Goal: Transaction & Acquisition: Book appointment/travel/reservation

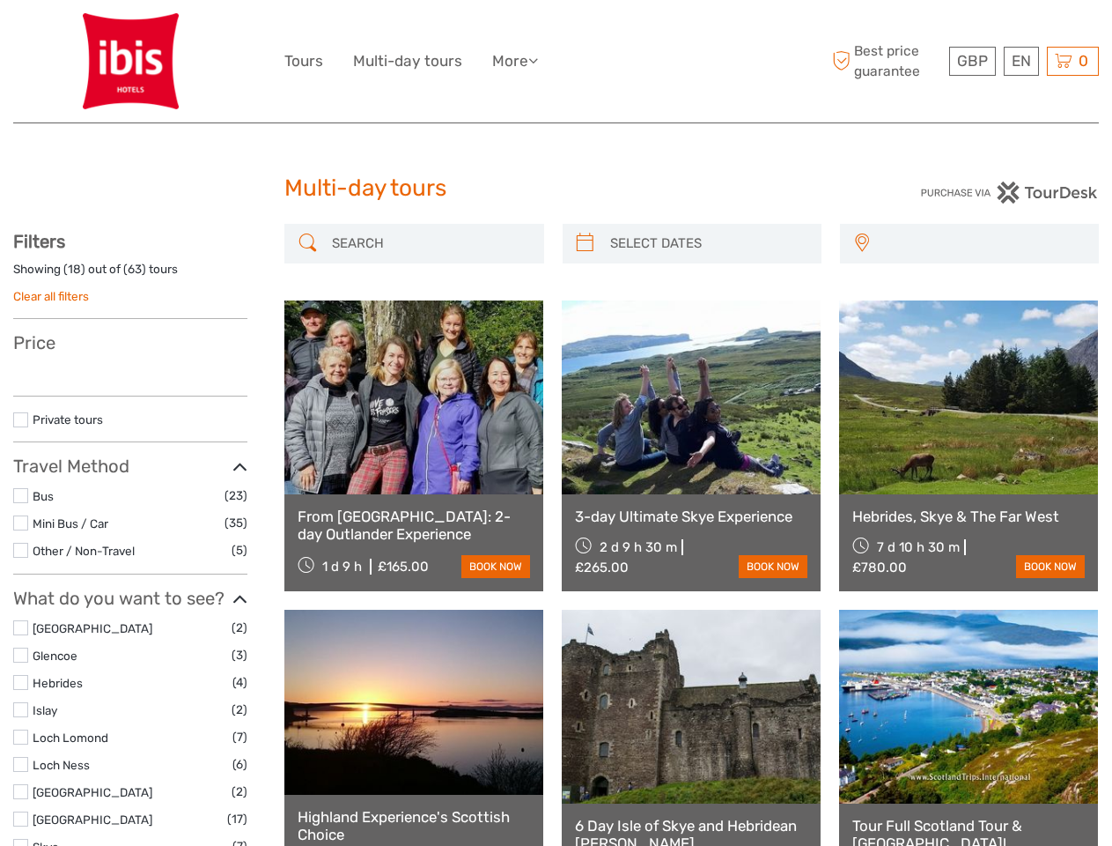
select select
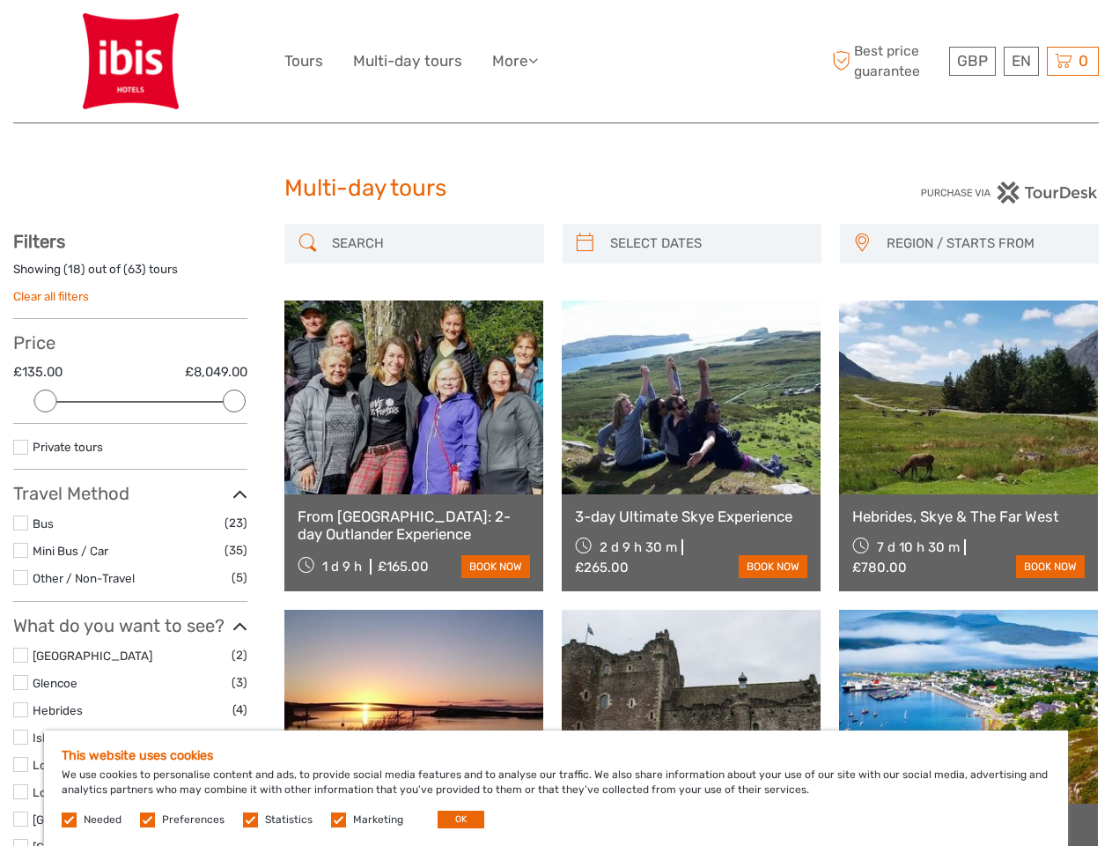
click at [556, 62] on ul "Tours Multi-day tours More Travel Articles Back to Hotel Travel Articles Back t…" at bounding box center [425, 61] width 280 height 26
click at [517, 61] on link "More" at bounding box center [515, 61] width 46 height 26
click at [538, 60] on icon at bounding box center [533, 60] width 10 height 15
click at [972, 61] on span "GBP" at bounding box center [972, 61] width 31 height 18
click at [1021, 61] on div "EN English Español Deutsch" at bounding box center [1021, 61] width 35 height 29
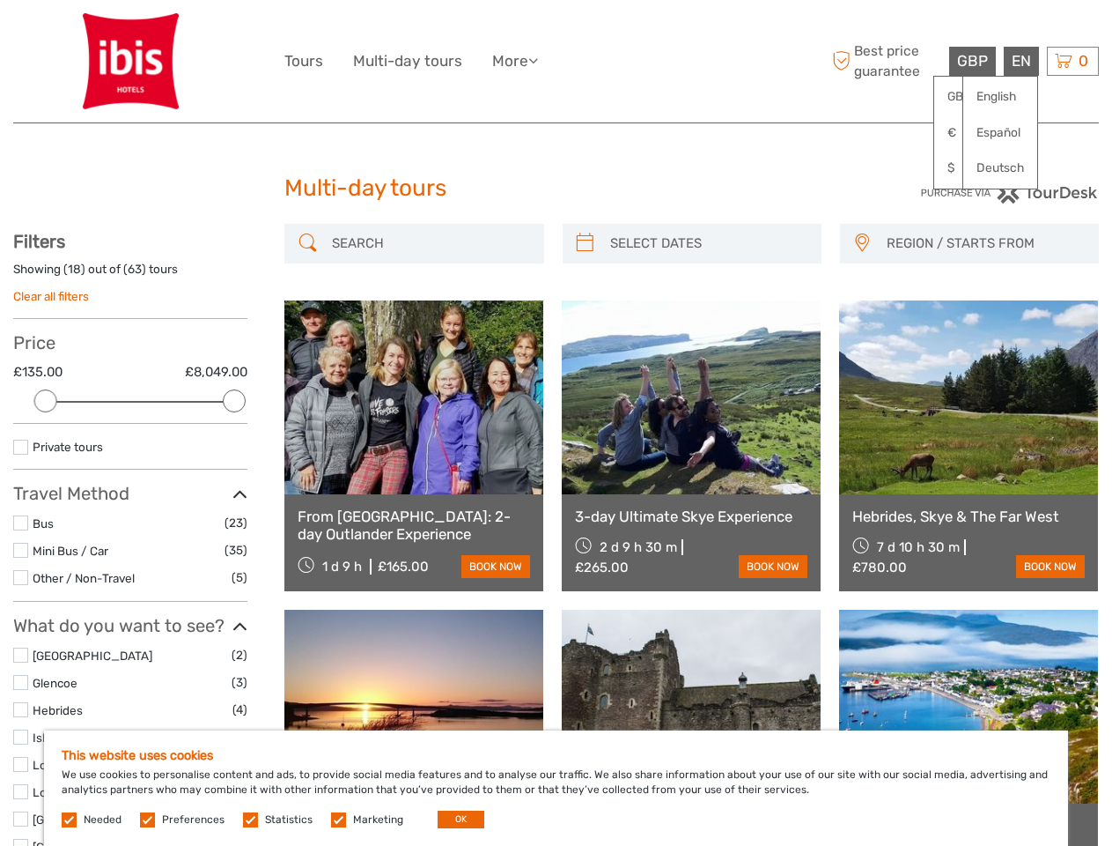
click at [1073, 61] on div "0 Items Total £0.00 Checkout The shopping cart is empty." at bounding box center [1073, 61] width 52 height 29
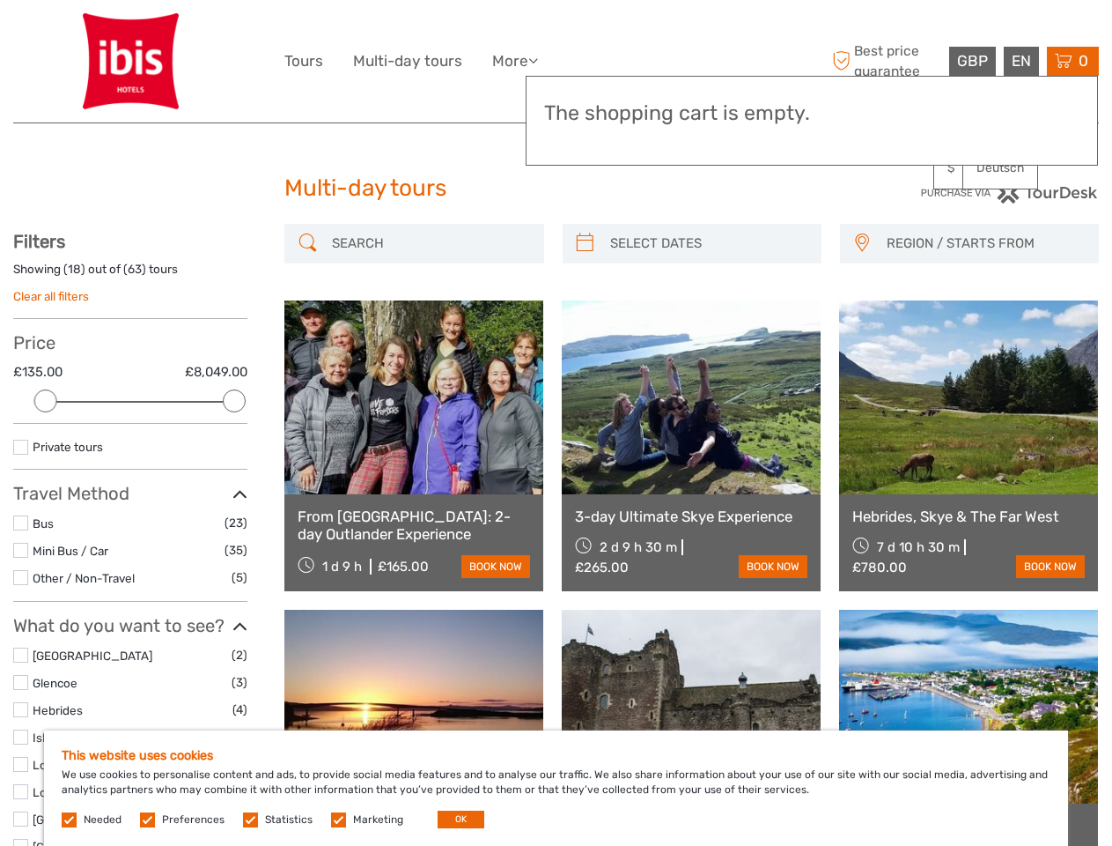
click at [46, 401] on div at bounding box center [45, 400] width 23 height 23
click at [234, 401] on div at bounding box center [234, 400] width 23 height 23
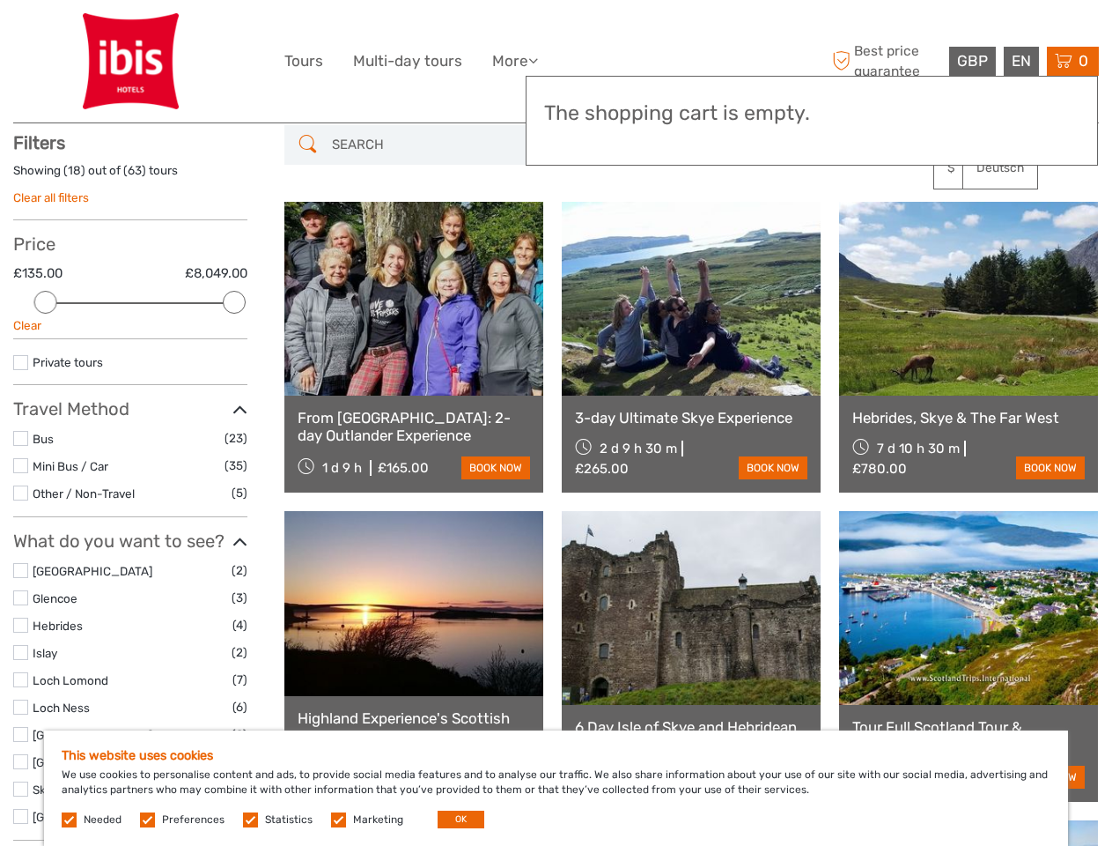
click at [585, 243] on link at bounding box center [691, 299] width 259 height 194
click at [707, 243] on link at bounding box center [691, 299] width 259 height 194
